Goal: Use online tool/utility: Utilize a website feature to perform a specific function

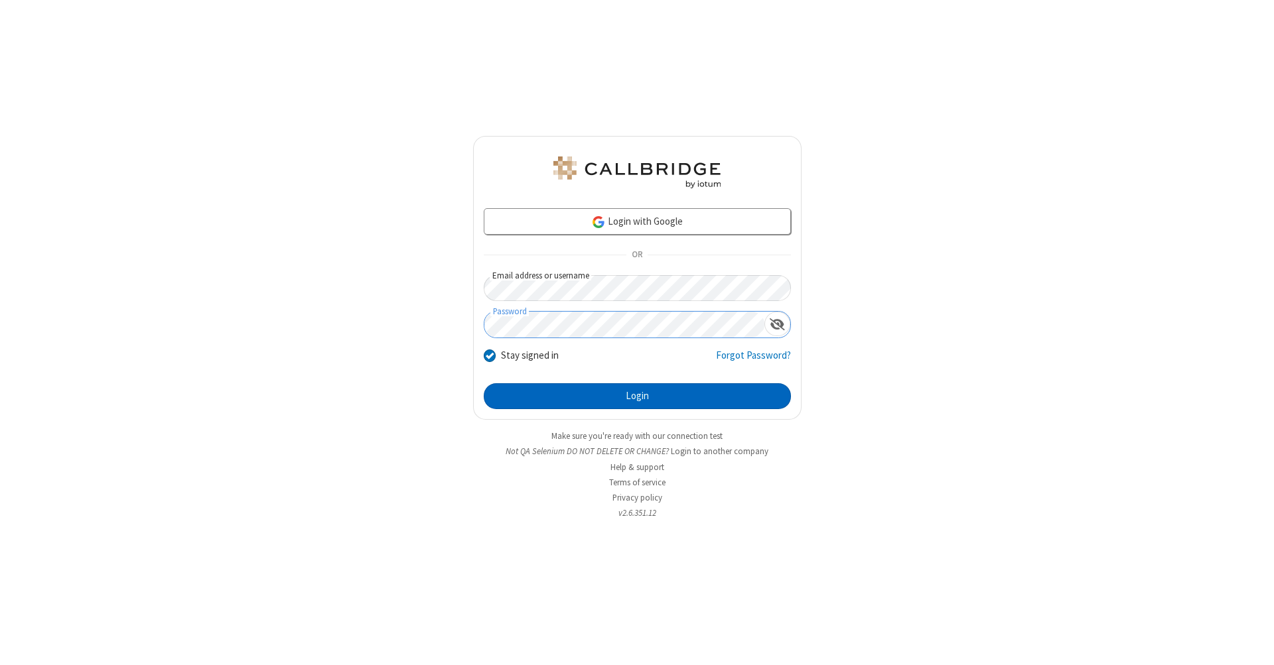
click at [637, 397] on button "Login" at bounding box center [637, 396] width 307 height 27
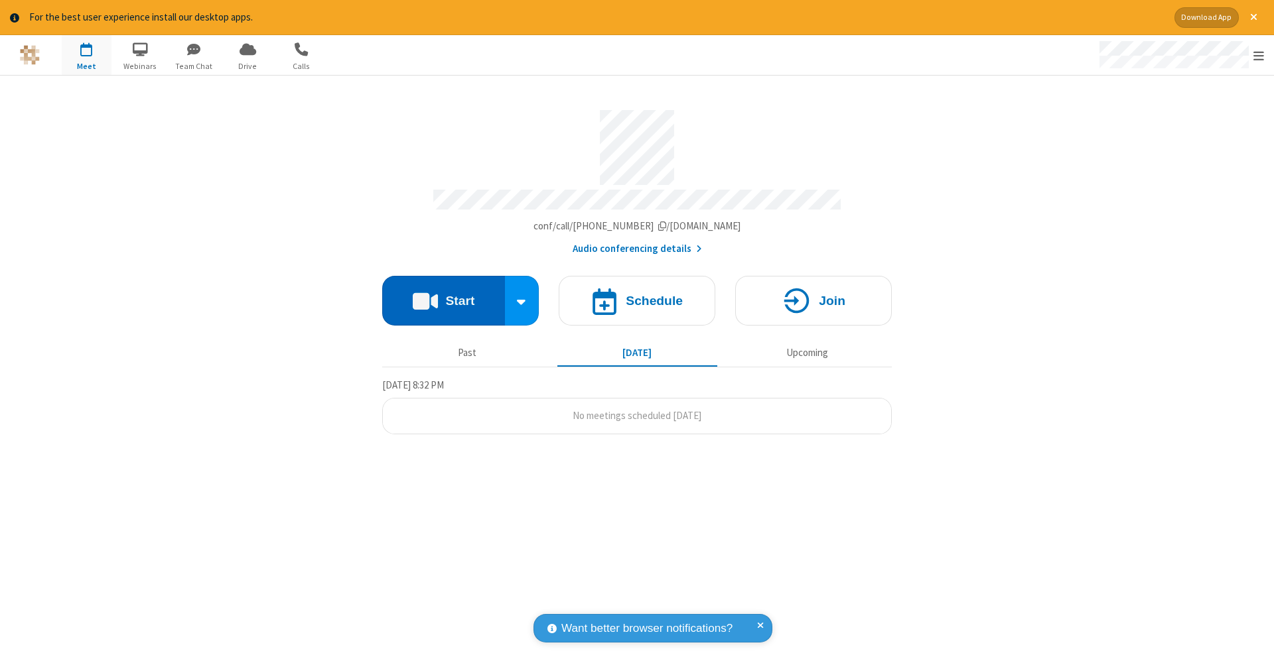
click at [443, 294] on button "Start" at bounding box center [443, 301] width 123 height 50
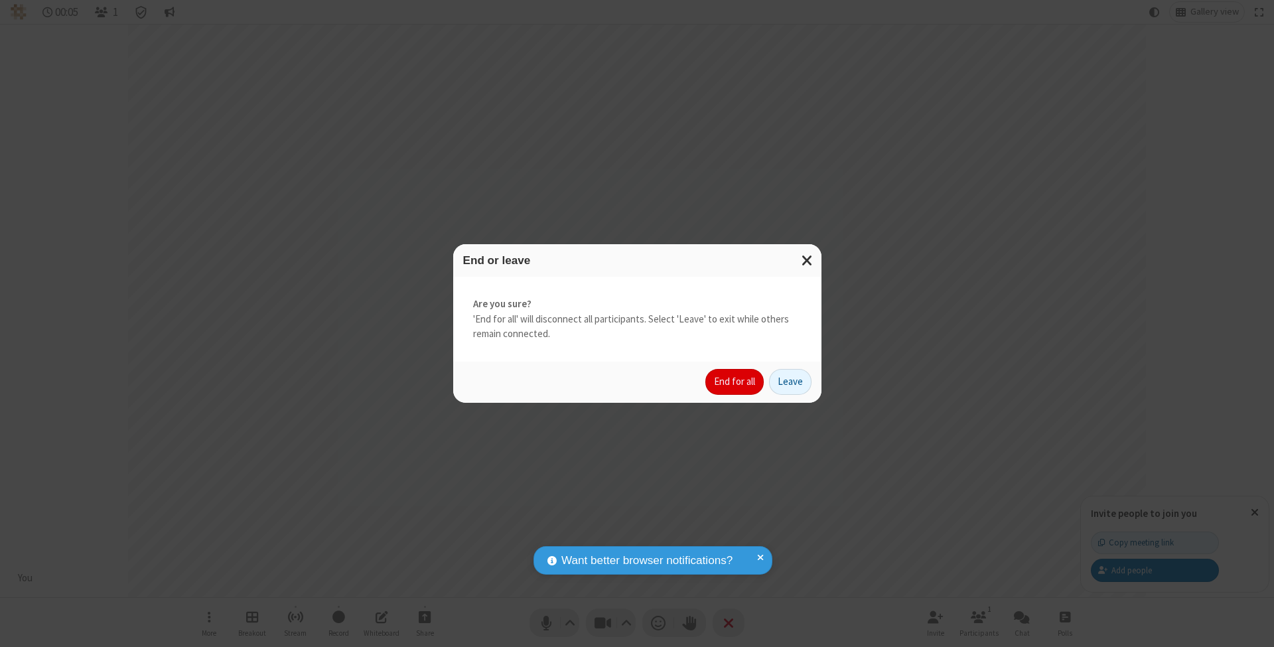
click at [735, 381] on button "End for all" at bounding box center [734, 382] width 58 height 27
